Goal: Find specific page/section: Find specific page/section

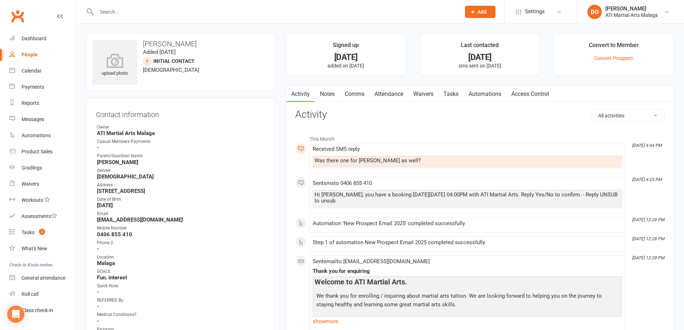
click at [231, 5] on div at bounding box center [270, 11] width 369 height 23
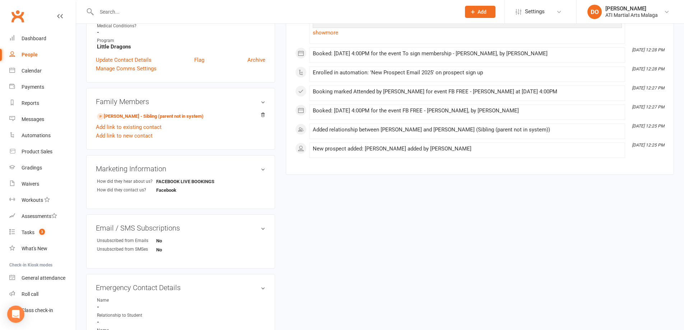
click at [111, 6] on div at bounding box center [270, 11] width 369 height 23
click at [117, 11] on input "text" at bounding box center [274, 12] width 361 height 10
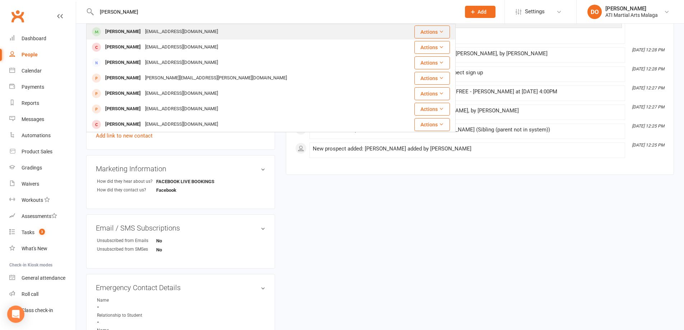
type input "[PERSON_NAME]"
click at [150, 37] on div "[EMAIL_ADDRESS][DOMAIN_NAME]" at bounding box center [181, 32] width 77 height 10
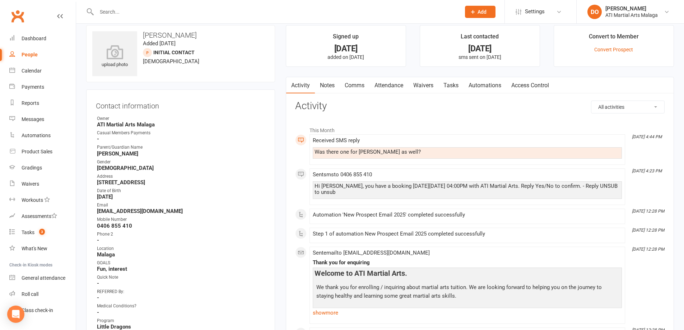
scroll to position [1, 0]
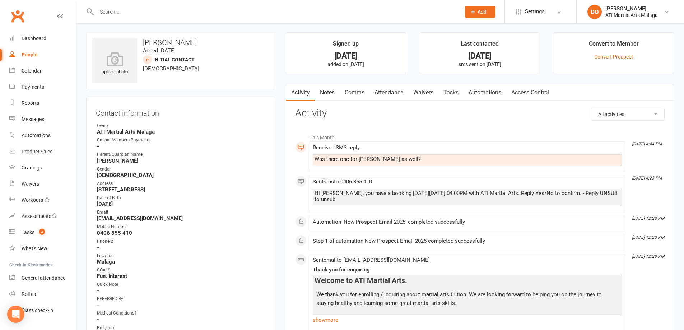
click at [182, 19] on div at bounding box center [270, 11] width 369 height 23
click at [184, 10] on input "text" at bounding box center [274, 12] width 361 height 10
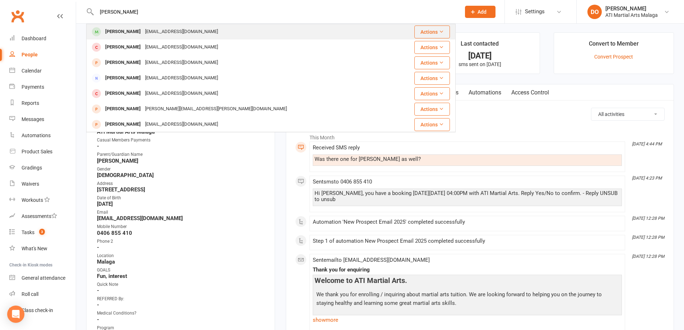
type input "[PERSON_NAME]"
click at [125, 33] on div "[PERSON_NAME]" at bounding box center [123, 32] width 40 height 10
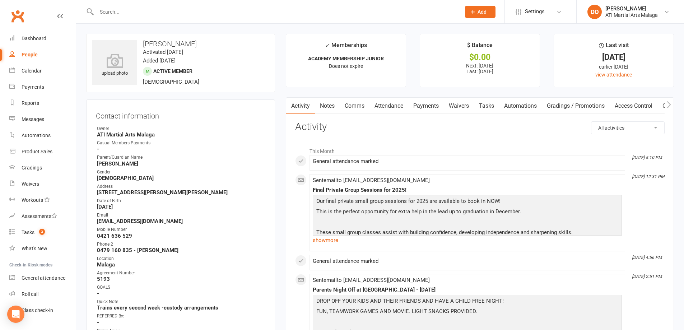
click at [440, 105] on link "Payments" at bounding box center [426, 106] width 36 height 17
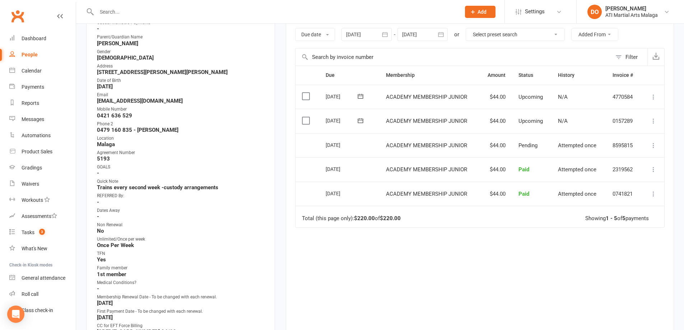
scroll to position [108, 0]
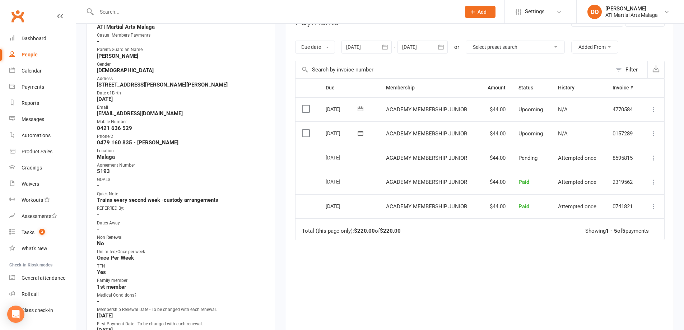
click at [444, 45] on icon "button" at bounding box center [440, 46] width 7 height 7
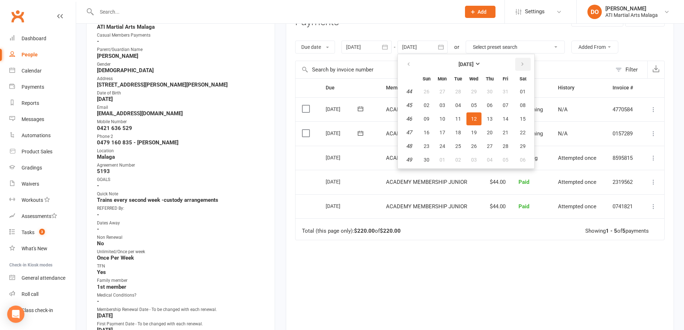
click at [528, 63] on button "button" at bounding box center [522, 64] width 15 height 13
click at [497, 116] on button "15" at bounding box center [489, 118] width 15 height 13
type input "[DATE]"
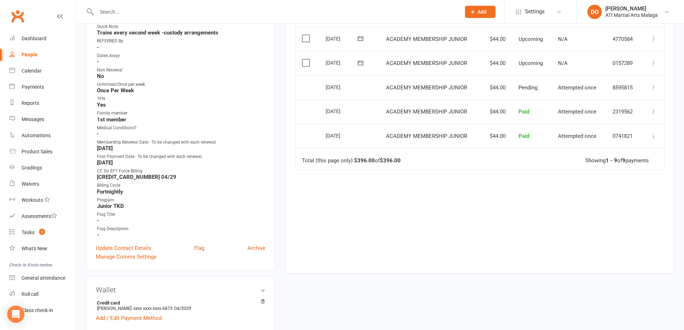
scroll to position [287, 0]
